Goal: Information Seeking & Learning: Learn about a topic

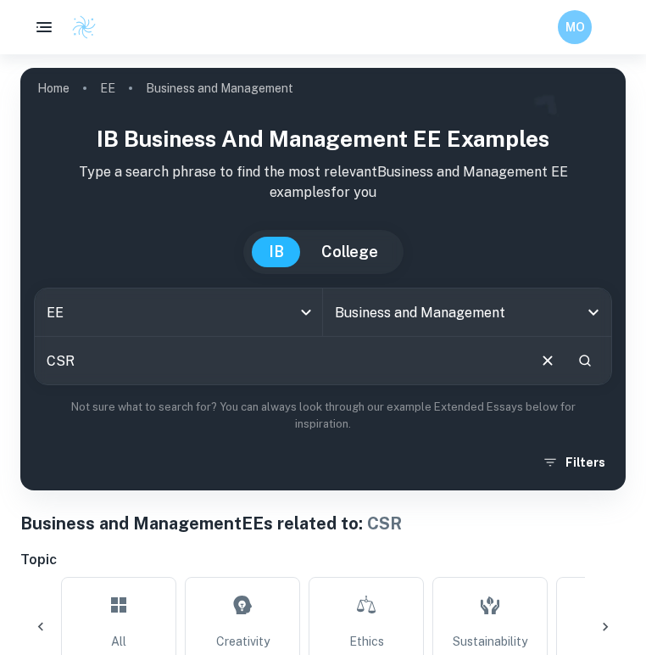
scroll to position [0, 2192]
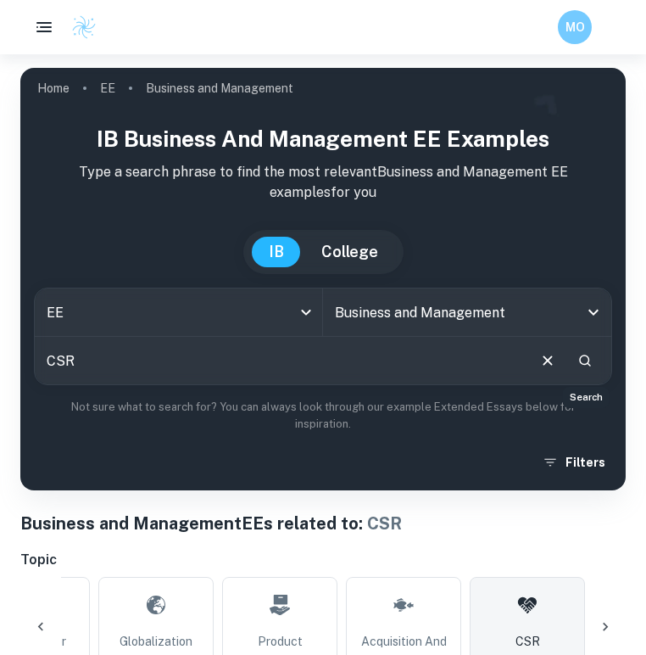
click at [586, 363] on icon "Search" at bounding box center [585, 360] width 15 height 15
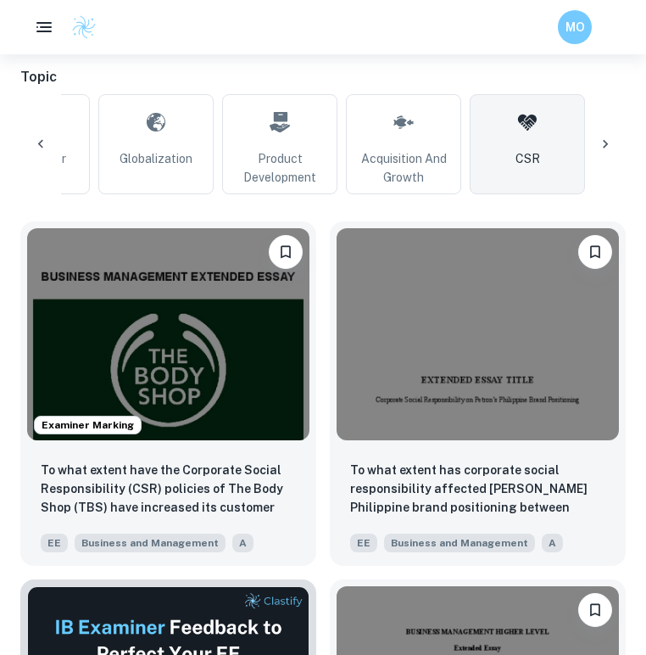
scroll to position [484, 0]
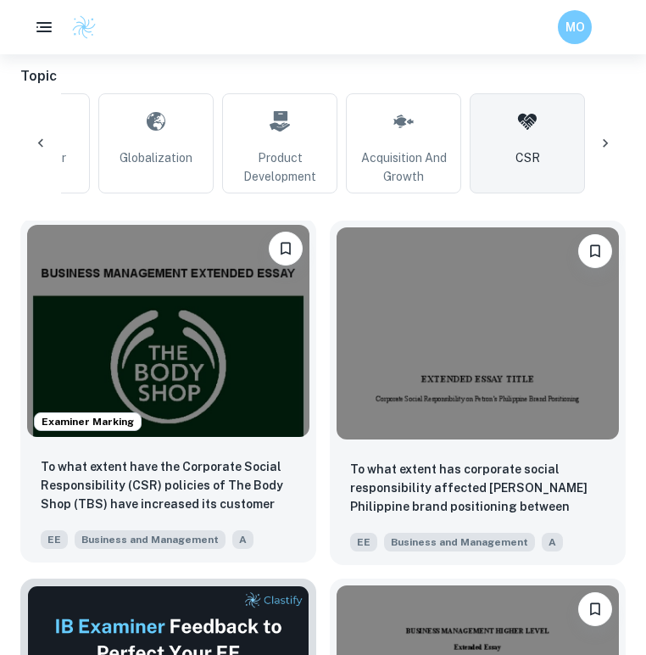
click at [151, 450] on div "To what extent have the Corporate Social Responsibility (CSR) policies of The B…" at bounding box center [168, 503] width 296 height 119
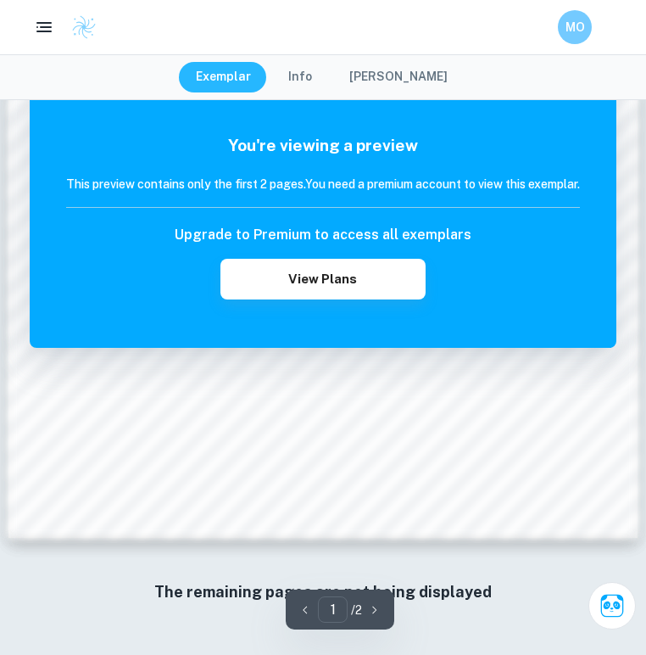
scroll to position [1217, 0]
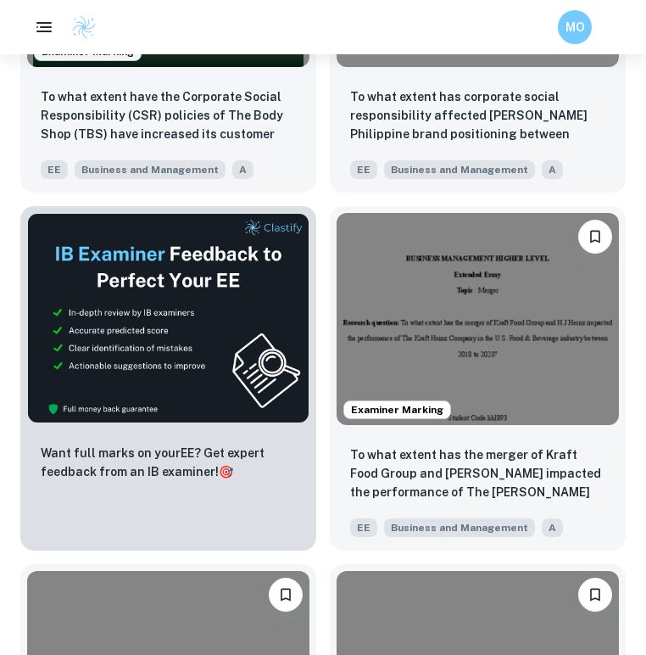
scroll to position [920, 0]
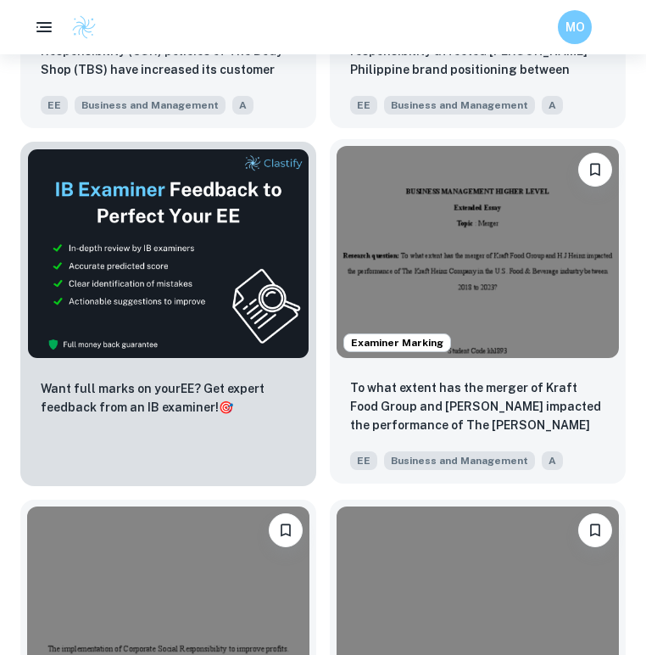
click at [460, 368] on div "To what extent has the merger of Kraft Food Group and [PERSON_NAME] impacted th…" at bounding box center [478, 424] width 296 height 119
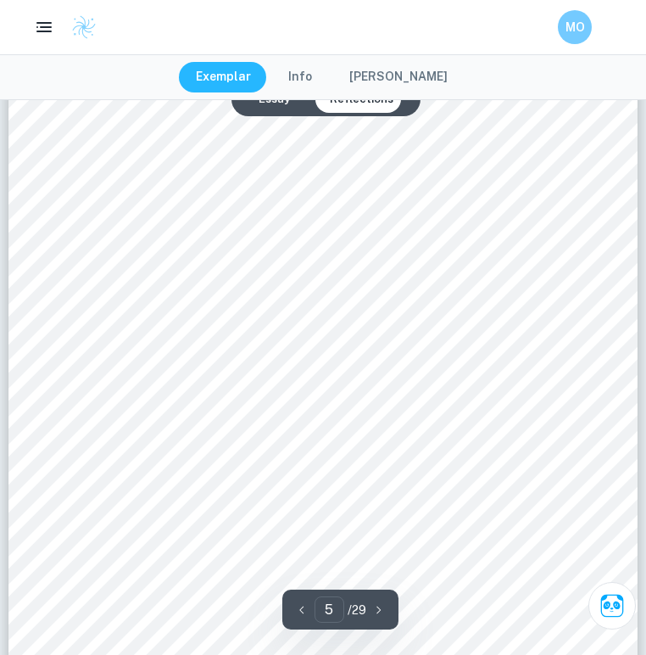
scroll to position [3696, 0]
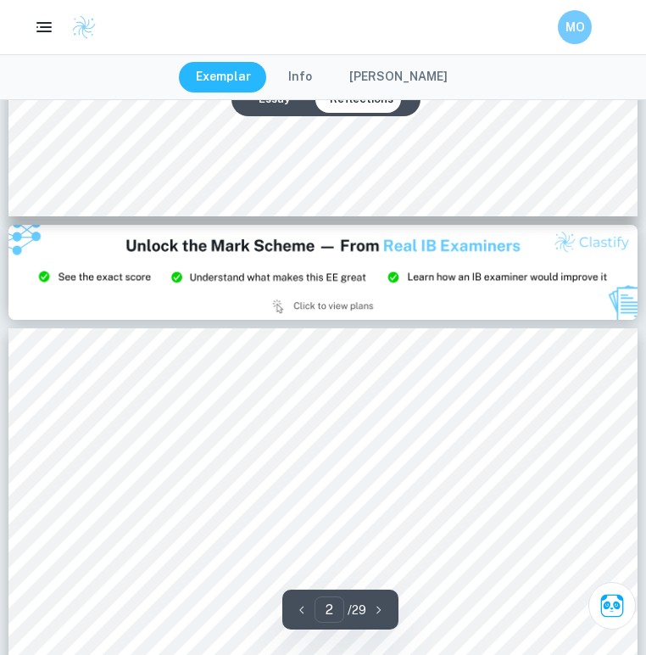
type input "3"
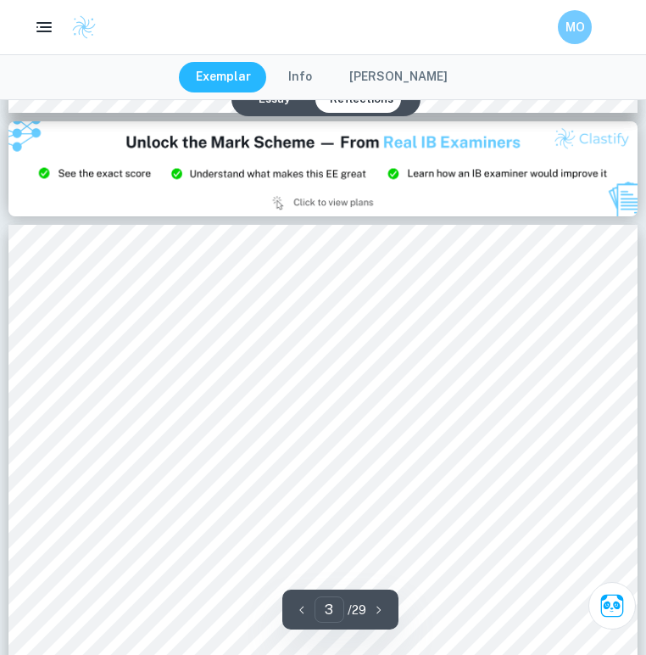
scroll to position [1890, 0]
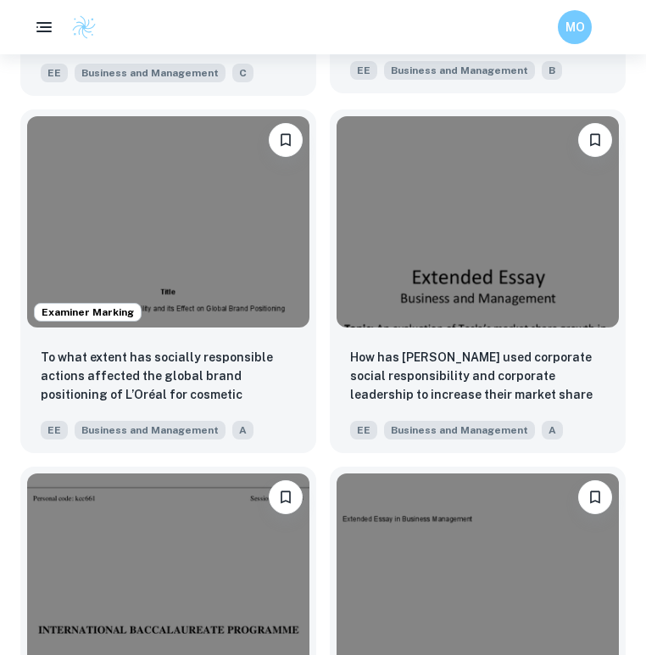
scroll to position [2823, 0]
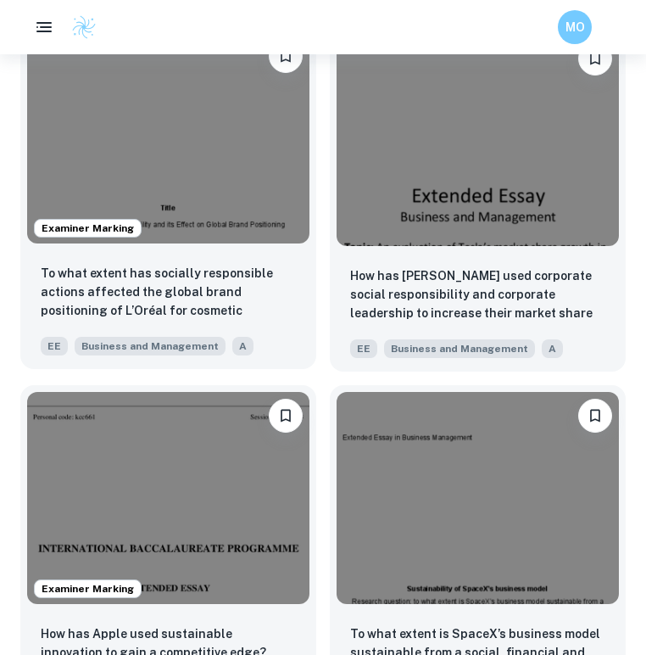
click at [179, 255] on div "To what extent has socially responsible actions affected the global brand posit…" at bounding box center [168, 309] width 296 height 119
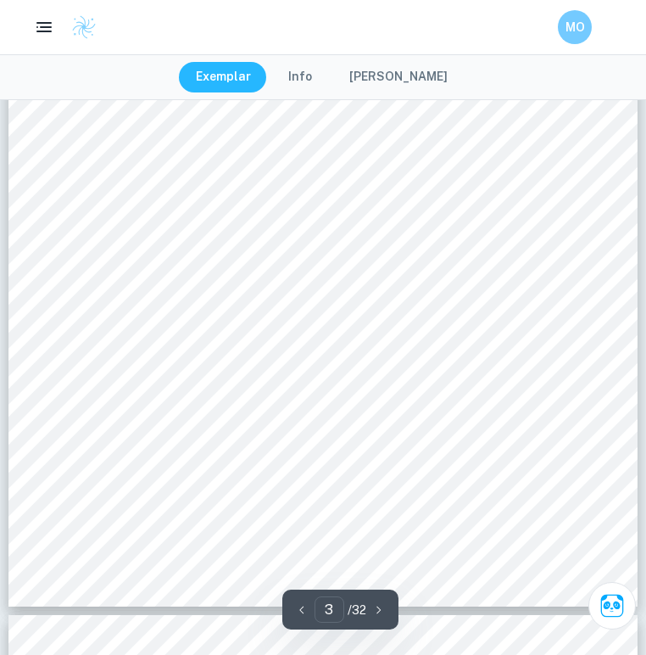
scroll to position [2322, 0]
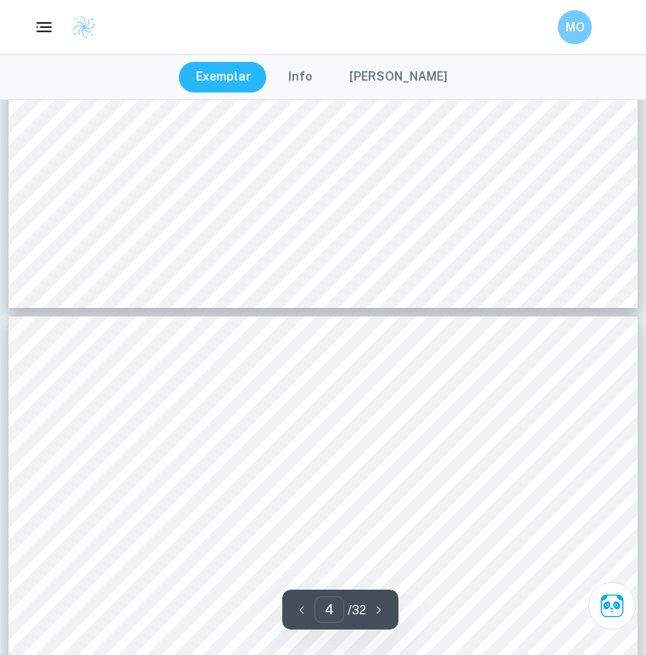
type input "5"
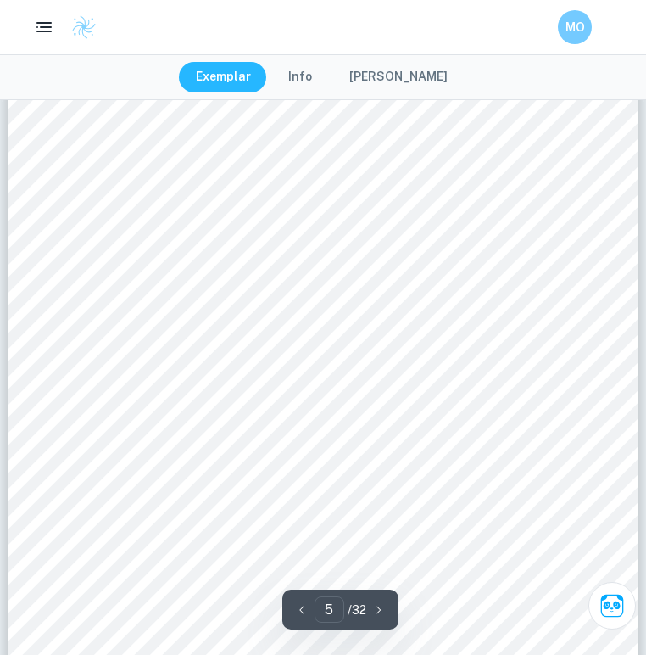
scroll to position [3835, 0]
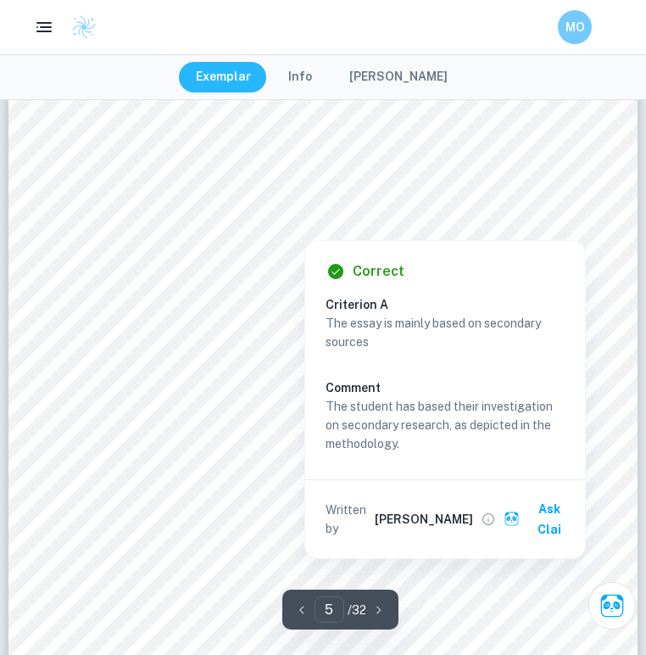
click at [278, 227] on div at bounding box center [305, 221] width 440 height 30
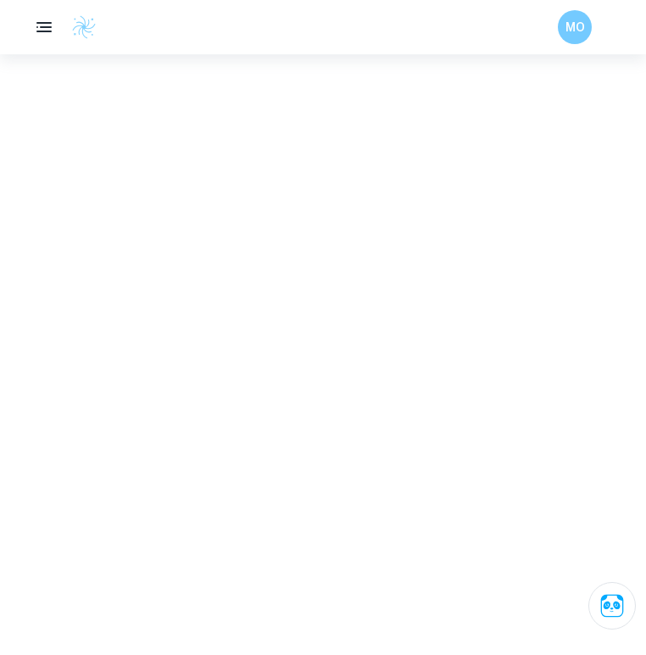
drag, startPoint x: 278, startPoint y: 227, endPoint x: 230, endPoint y: 357, distance: 138.5
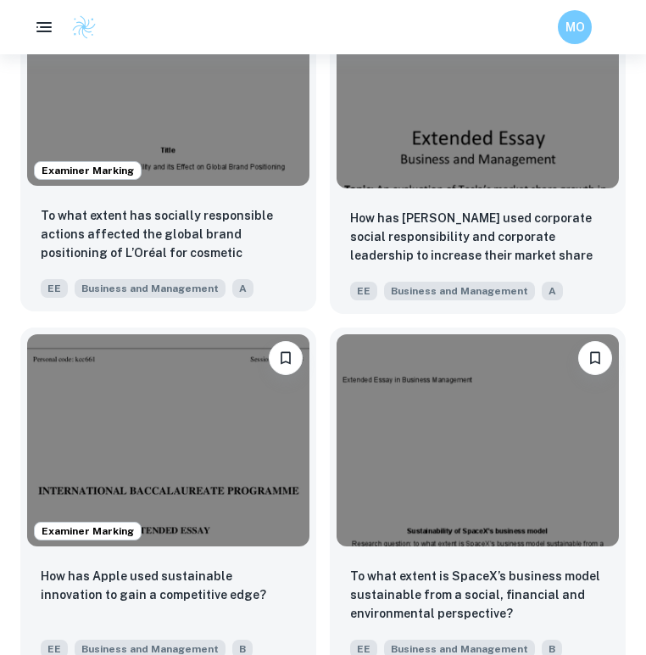
scroll to position [2887, 0]
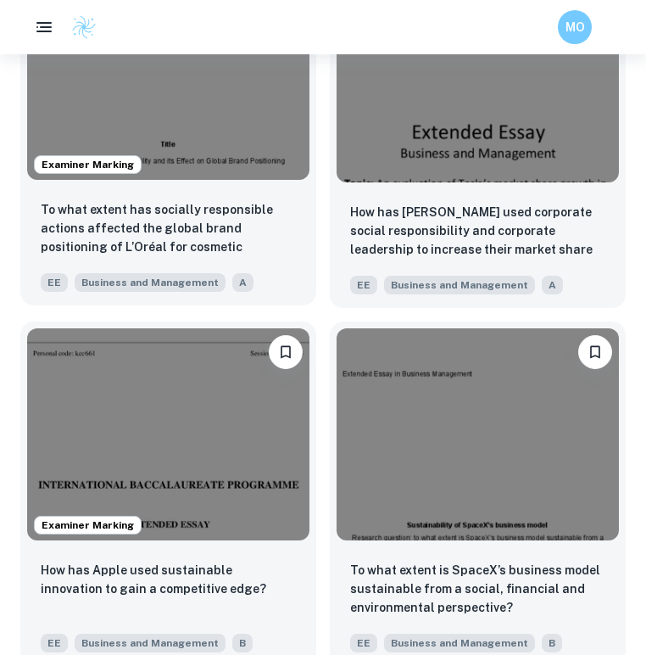
click at [230, 199] on div "To what extent has socially responsible actions affected the global brand posit…" at bounding box center [168, 246] width 296 height 119
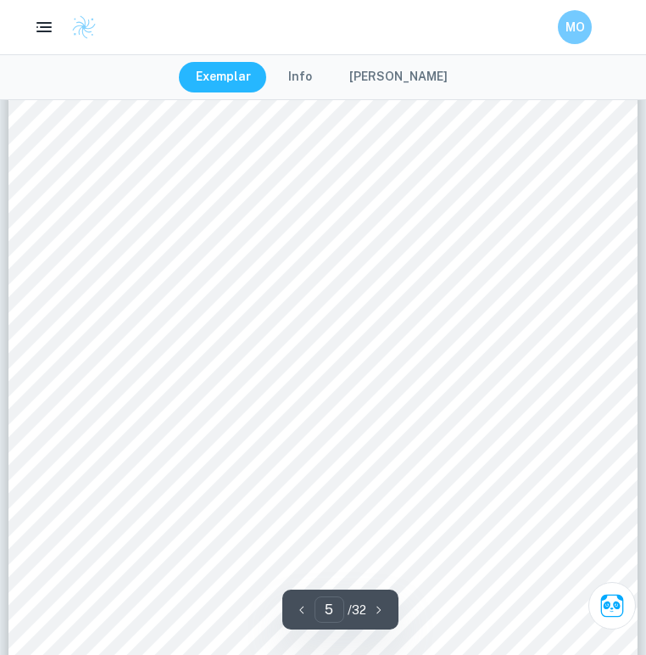
scroll to position [3890, 0]
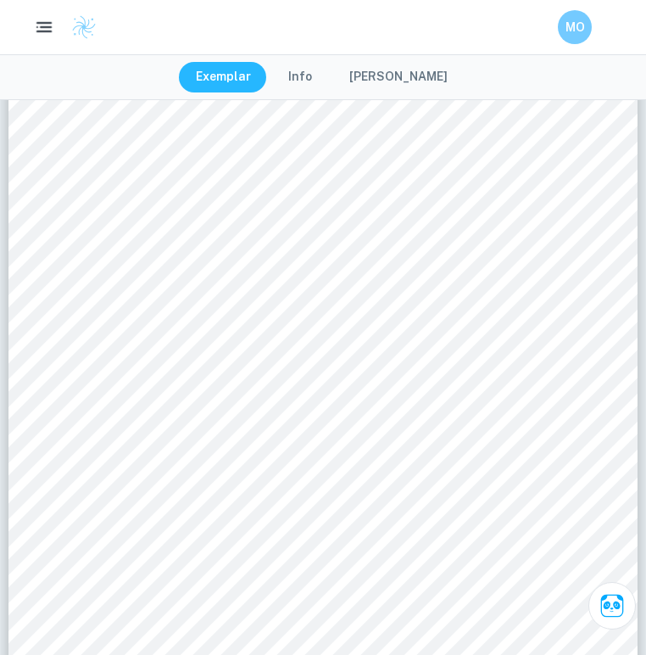
click at [67, 1] on div "MO" at bounding box center [323, 27] width 646 height 54
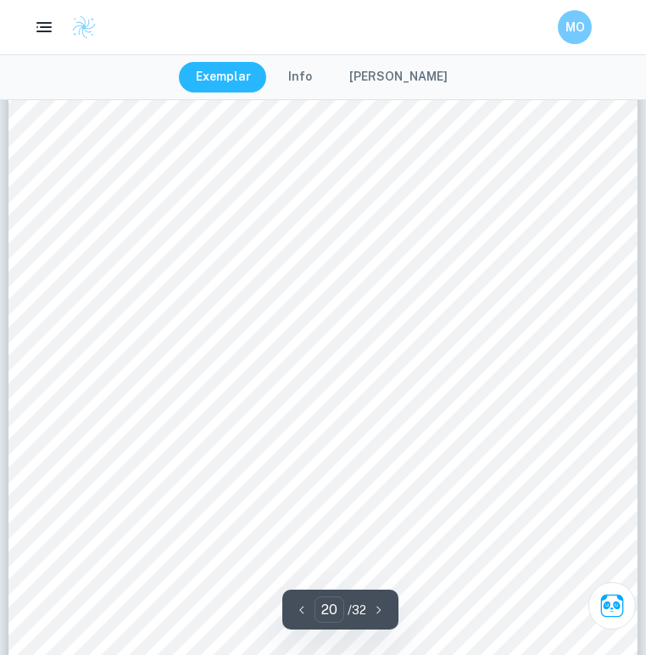
scroll to position [17678, 1]
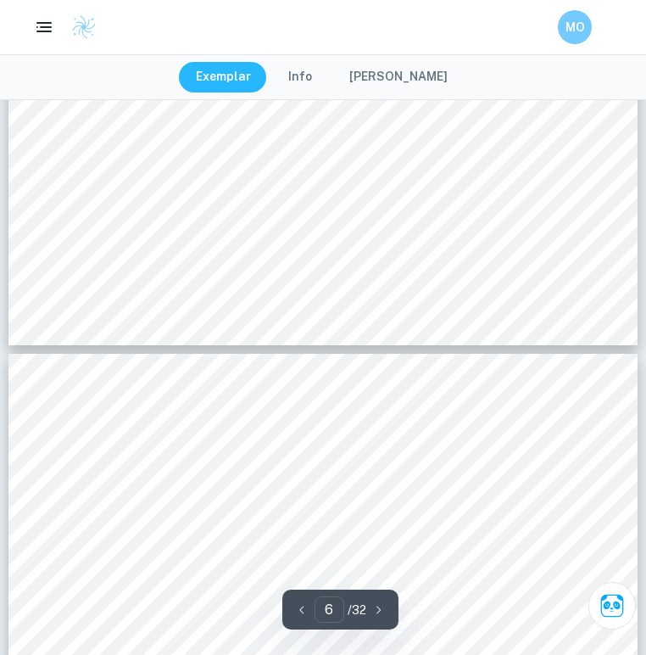
type input "5"
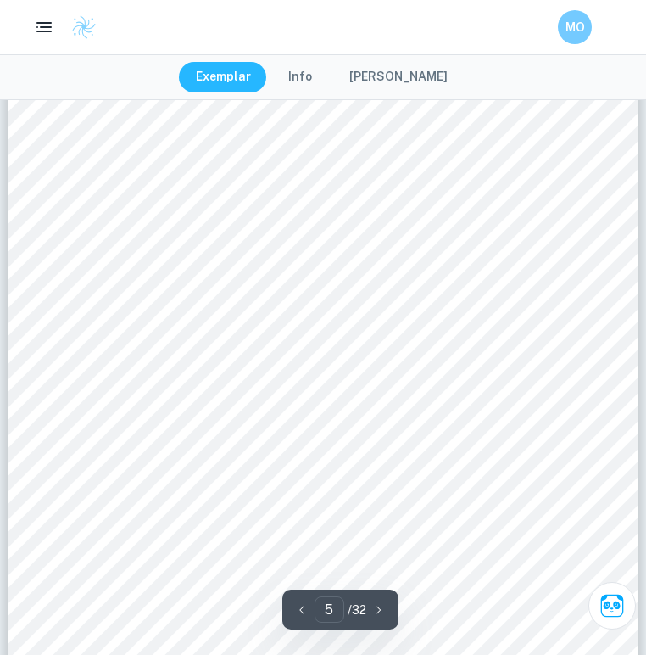
scroll to position [3885, 0]
